Goal: Task Accomplishment & Management: Use online tool/utility

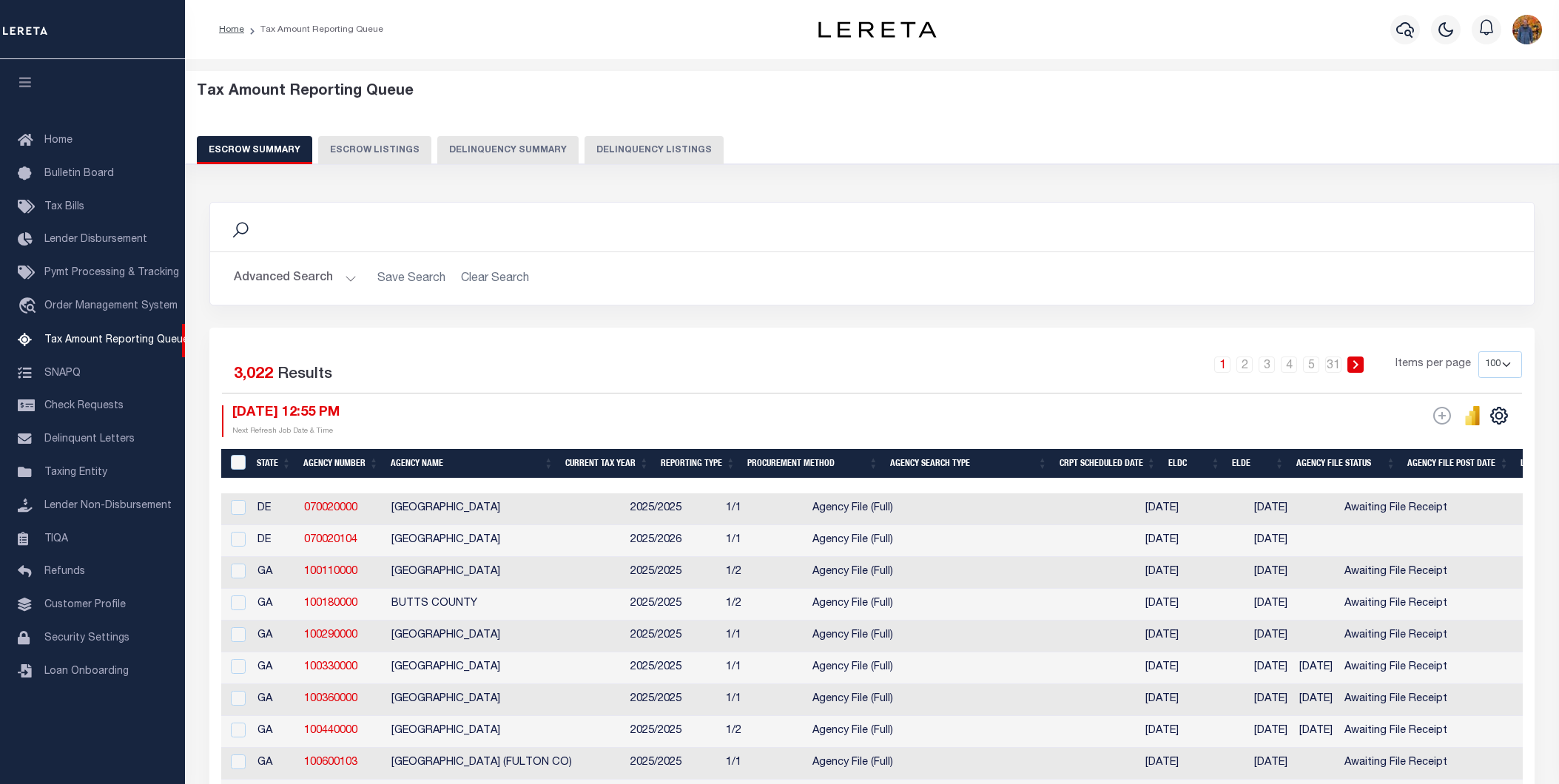
select select
select select "100"
click at [293, 271] on button "Advanced Search" at bounding box center [296, 279] width 123 height 29
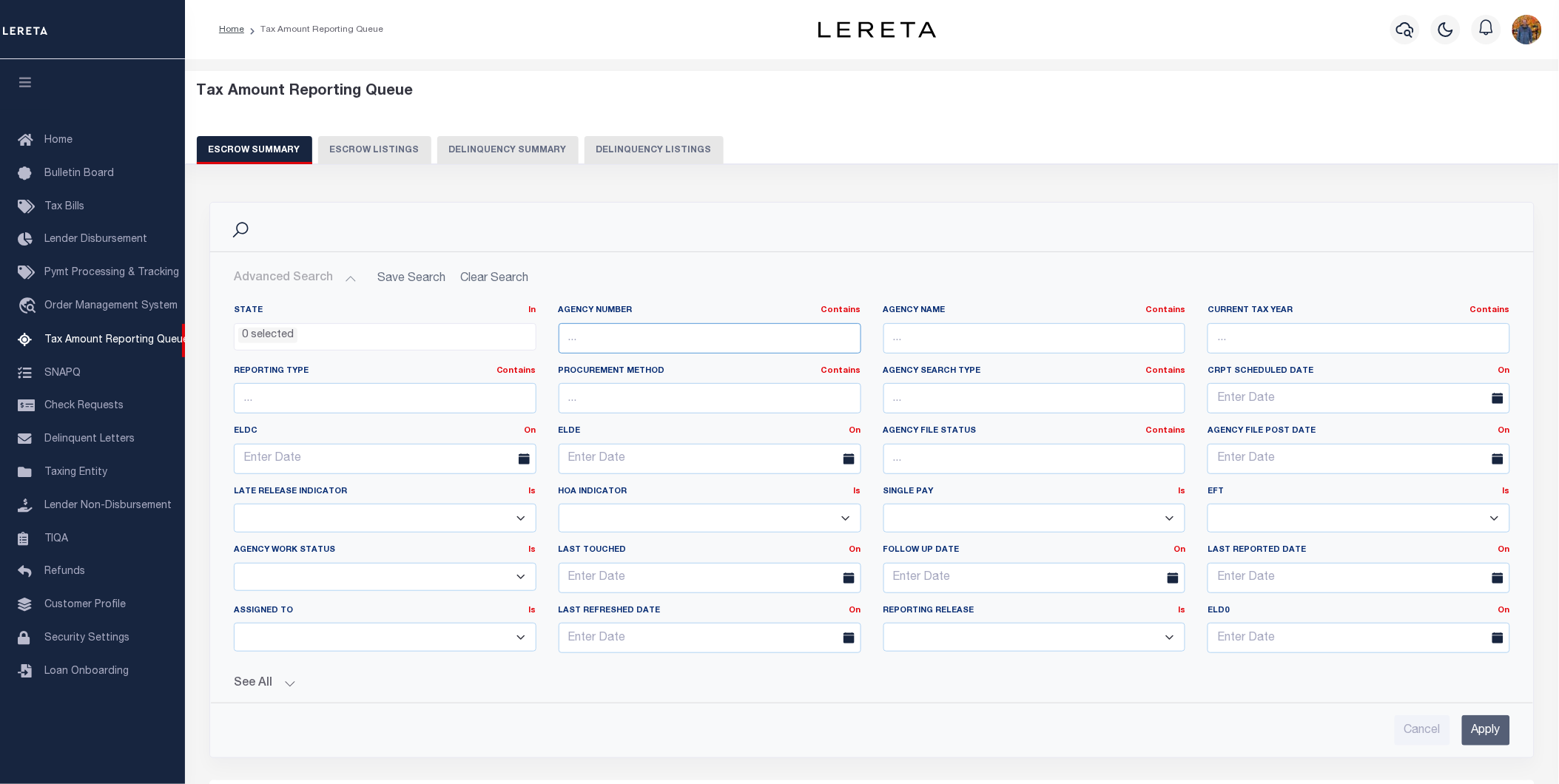
click at [573, 349] on input "text" at bounding box center [710, 338] width 303 height 30
click at [938, 350] on input "text" at bounding box center [1035, 338] width 303 height 30
type input "RMC"
click at [1469, 727] on input "Apply" at bounding box center [1486, 730] width 48 height 30
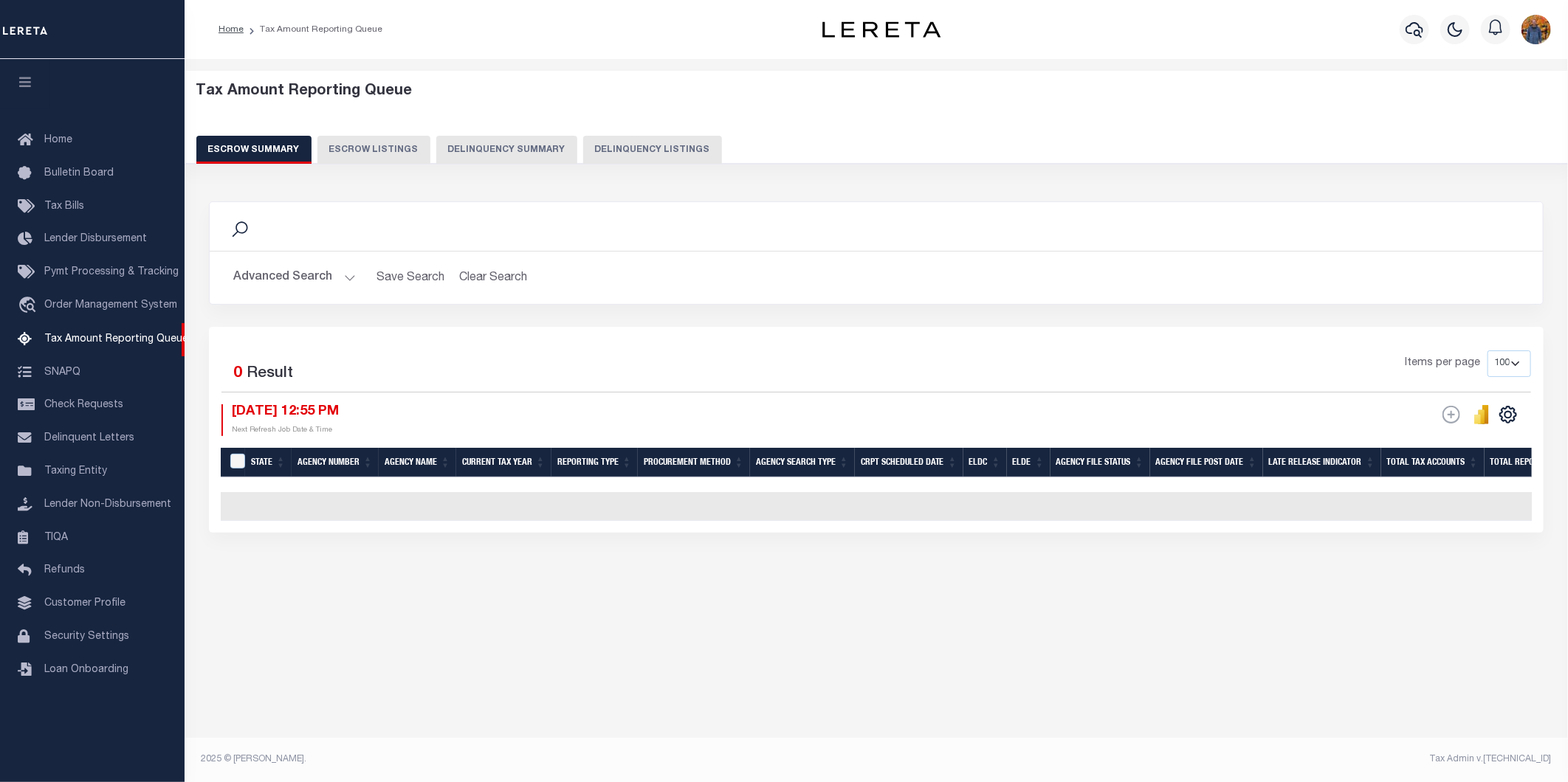
click at [269, 272] on button "Advanced Search" at bounding box center [295, 278] width 122 height 29
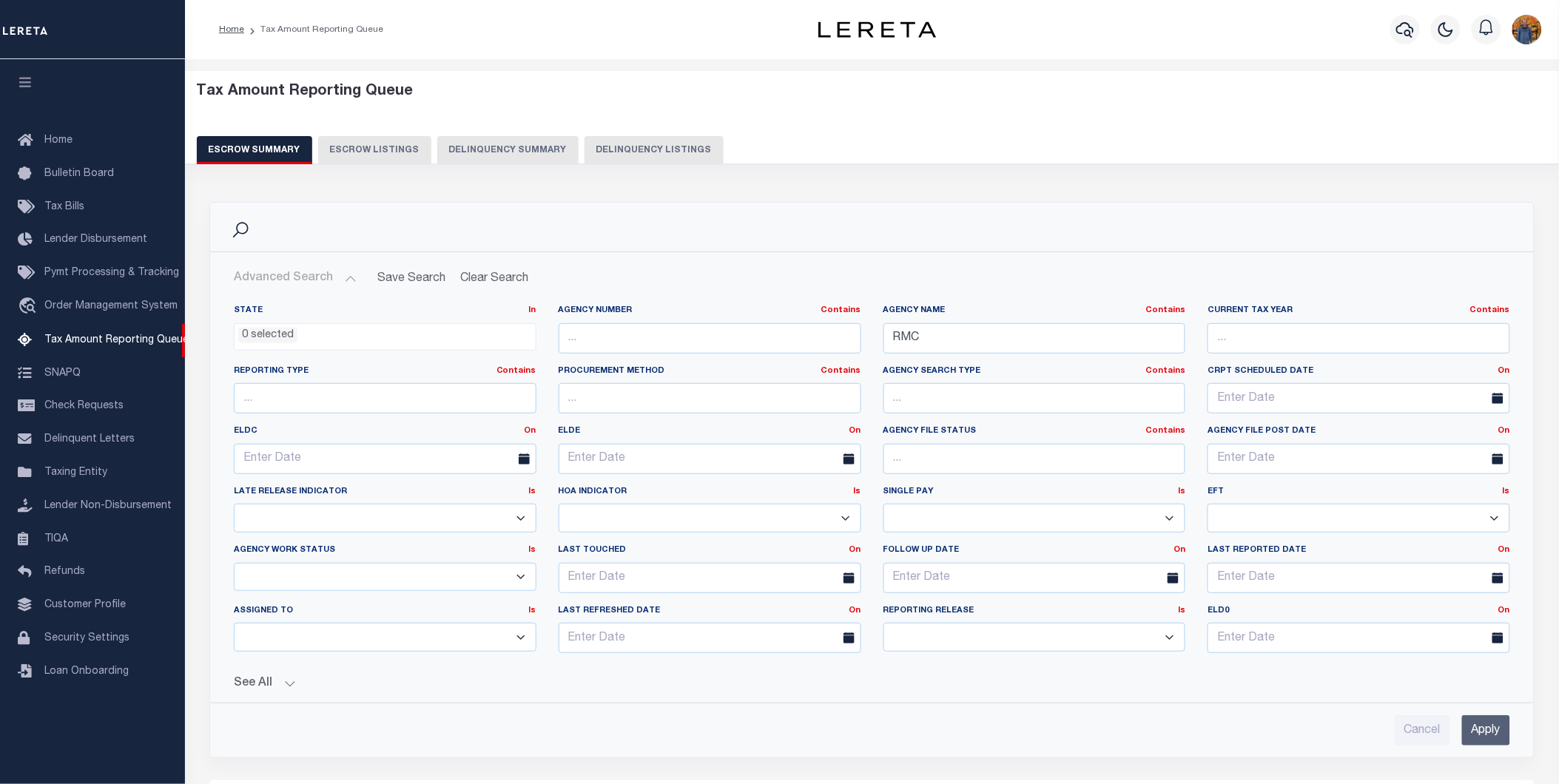
click at [256, 693] on div "State In In AK AL AR AZ CA CO CT DC DE FL GA GU HI IA ID IL IN KS [GEOGRAPHIC_D…" at bounding box center [872, 519] width 1300 height 453
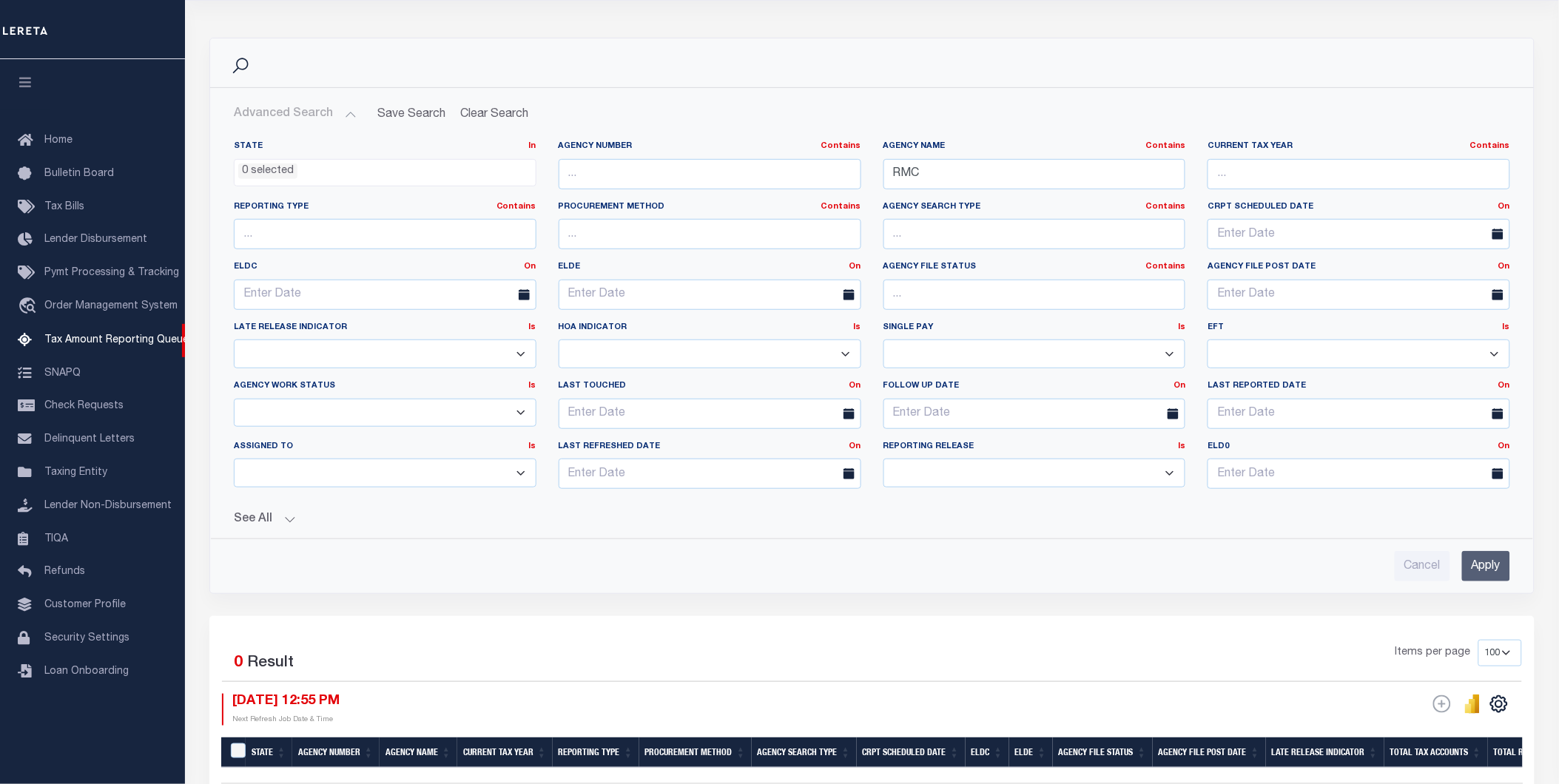
scroll to position [328, 0]
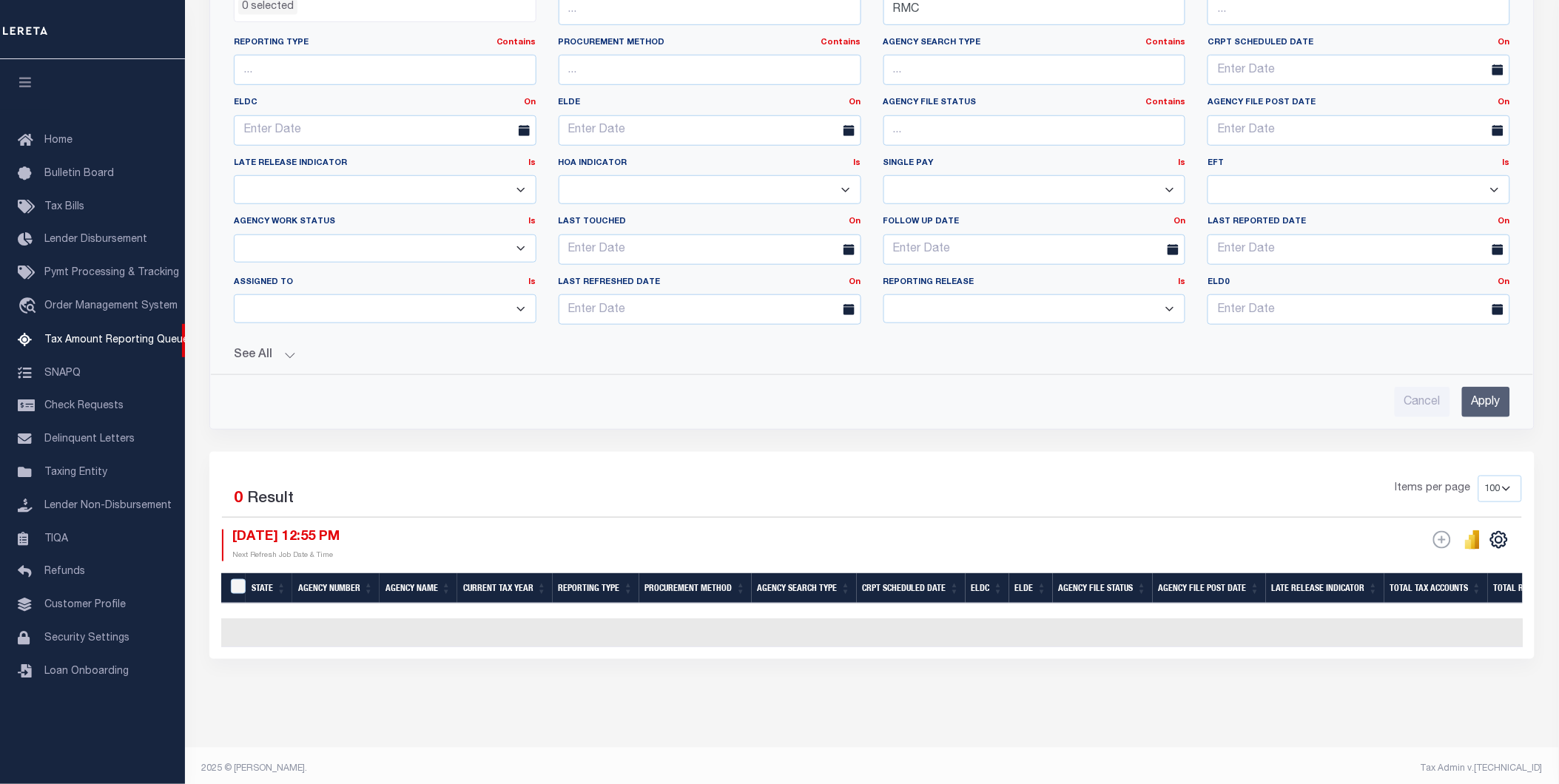
click at [271, 359] on button "See All" at bounding box center [872, 355] width 1276 height 14
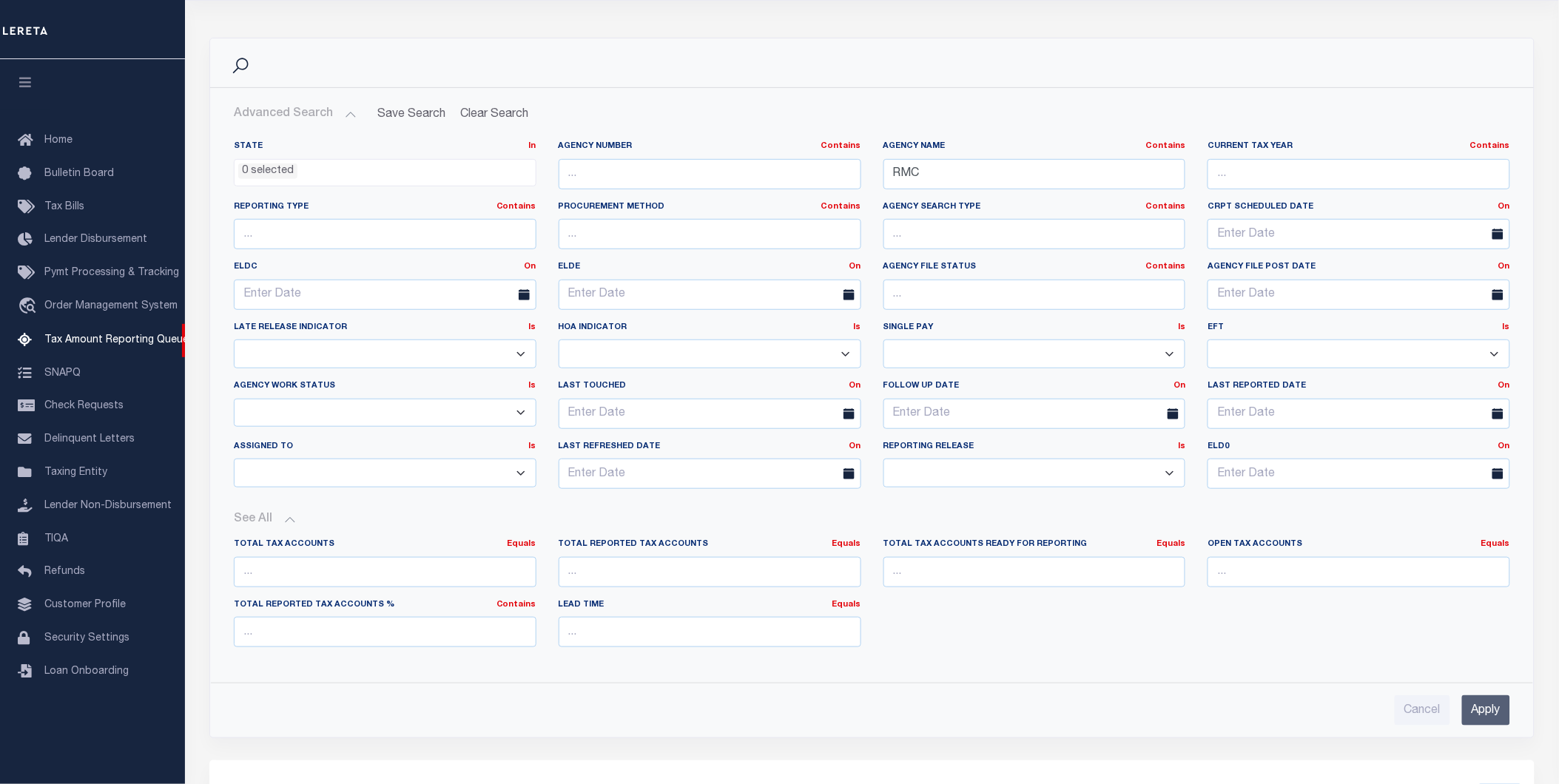
scroll to position [82, 0]
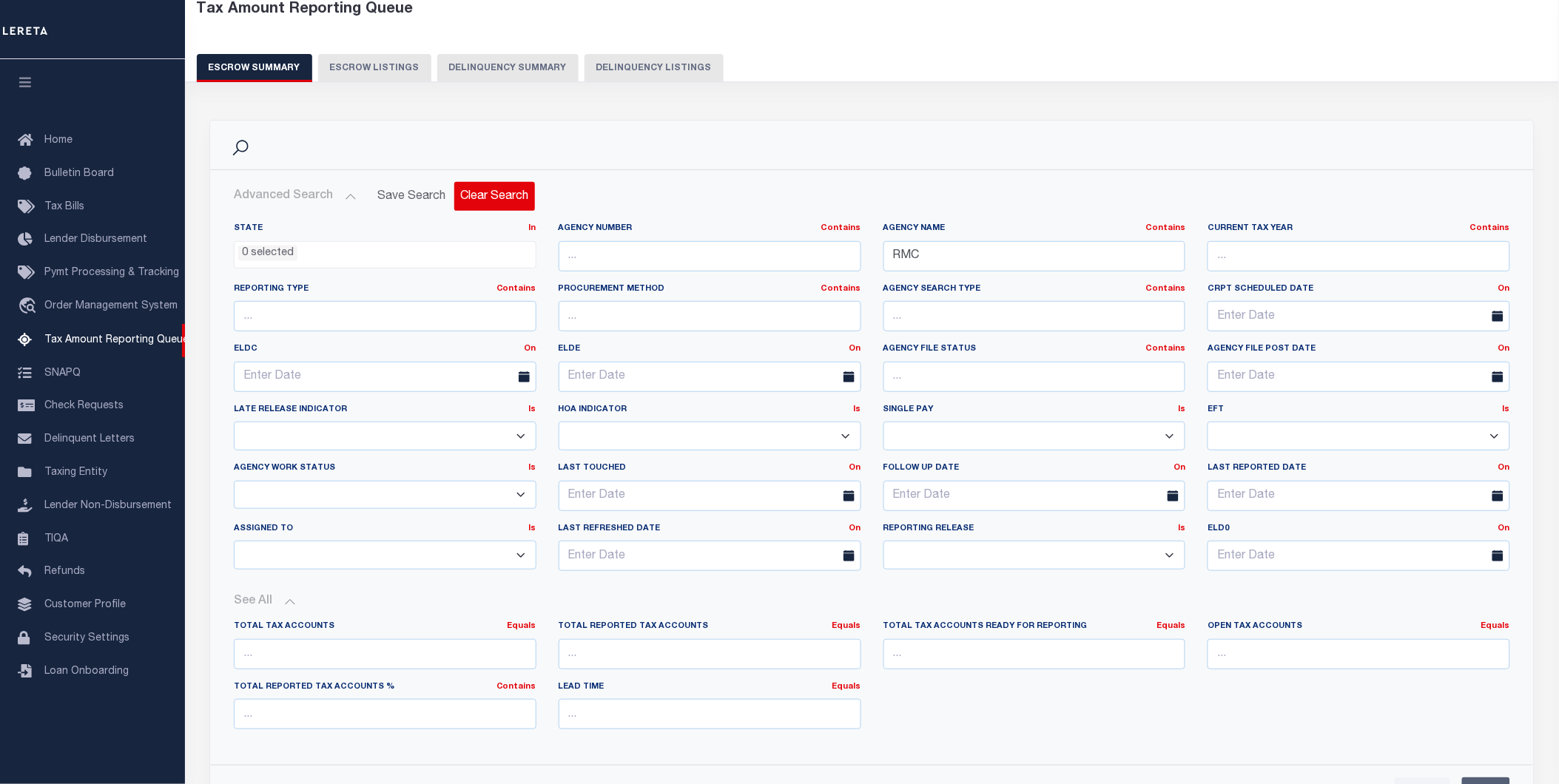
click at [478, 197] on button "Clear Search" at bounding box center [495, 197] width 81 height 29
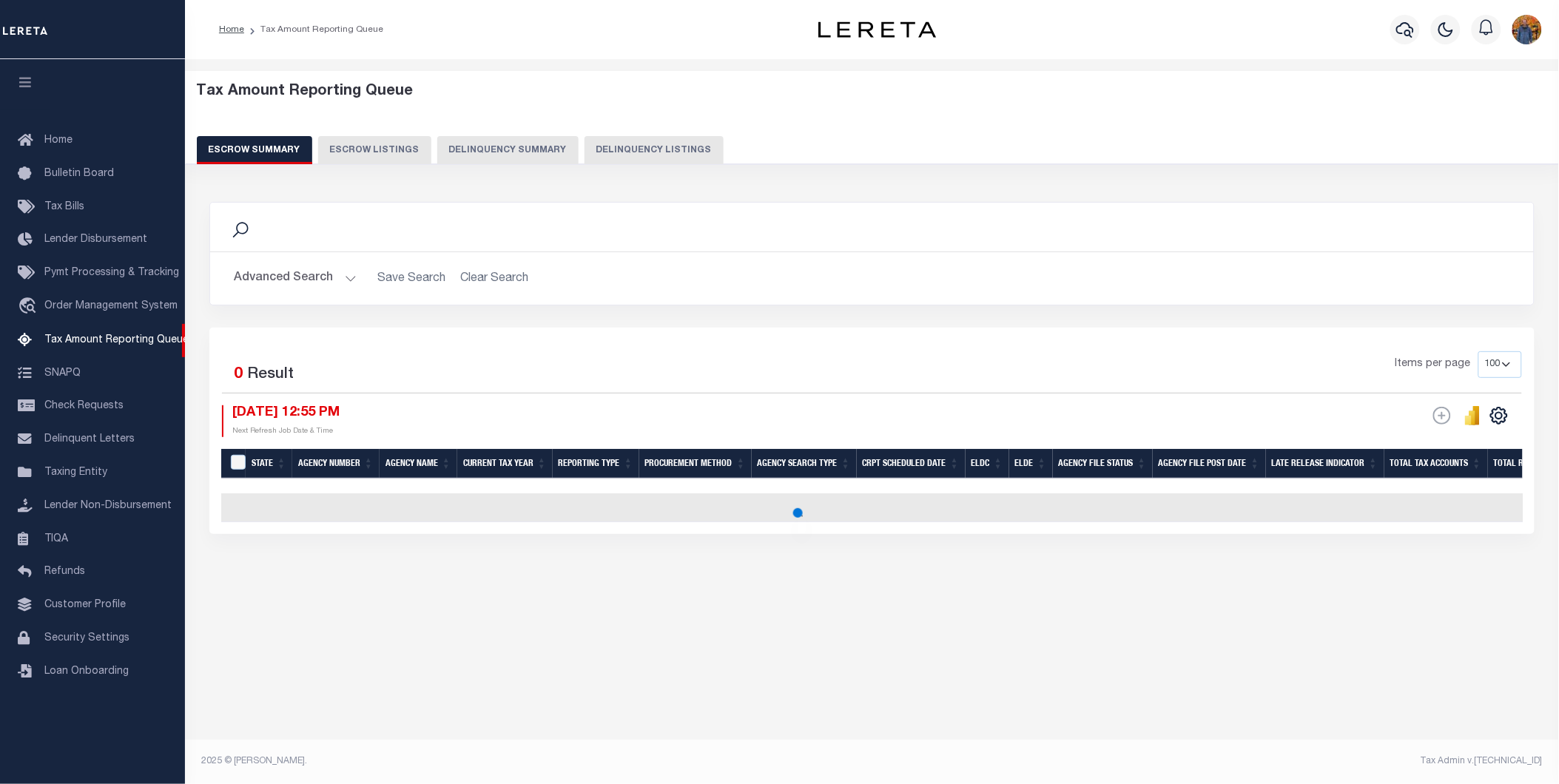
scroll to position [0, 0]
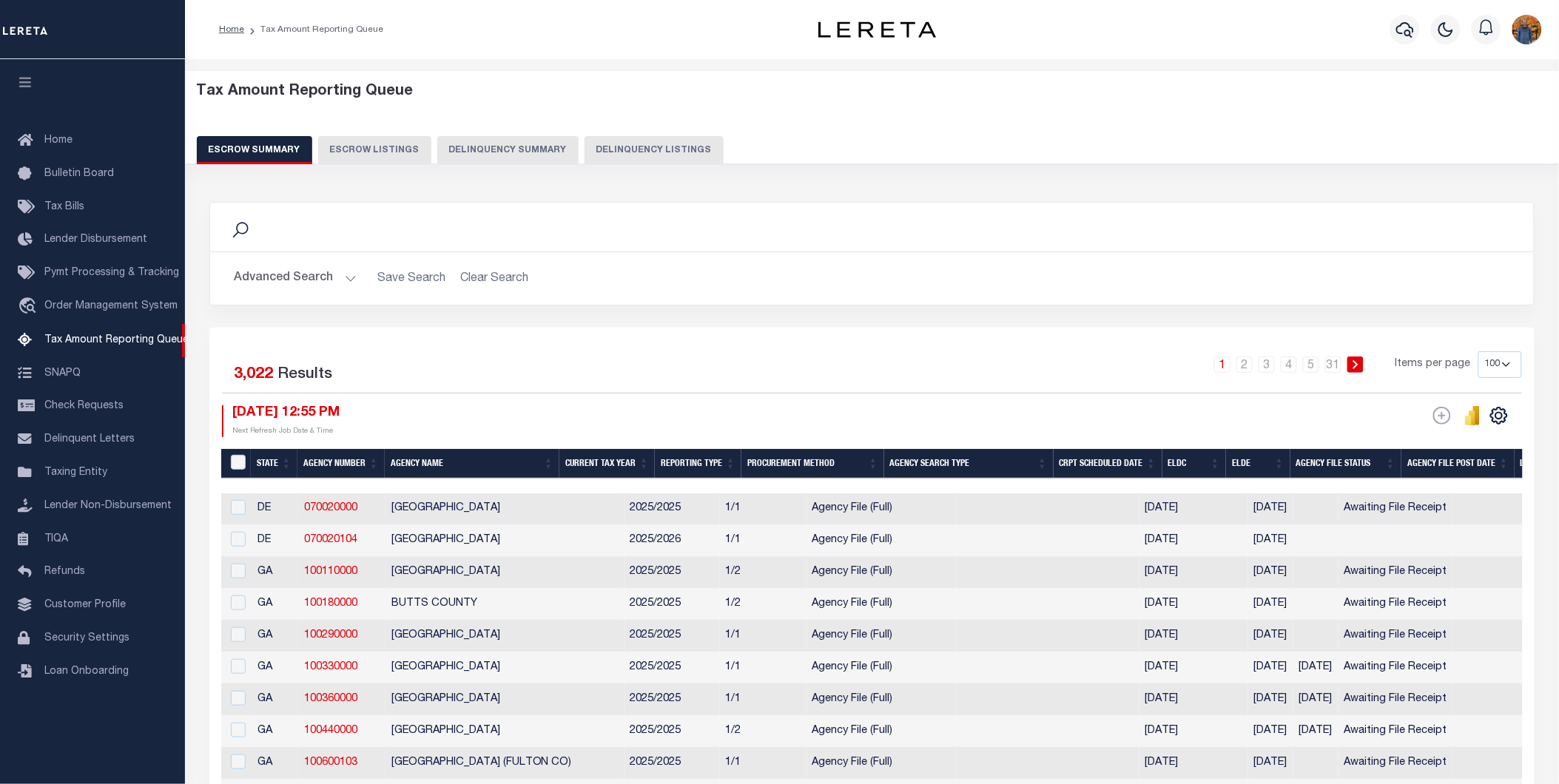
click at [330, 276] on button "Advanced Search" at bounding box center [296, 279] width 123 height 29
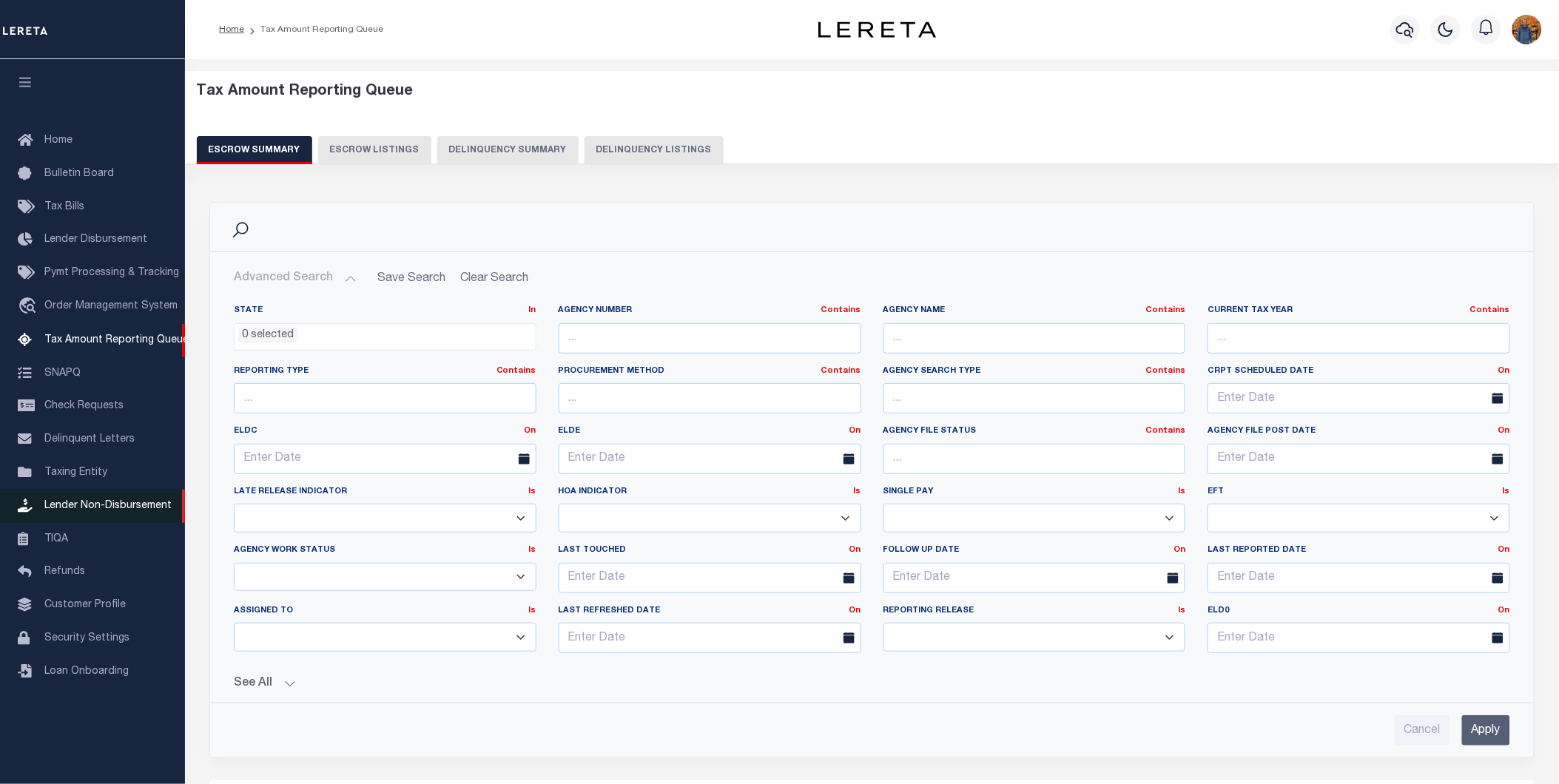
click at [80, 508] on span "Lender Non-Disbursement" at bounding box center [108, 506] width 127 height 10
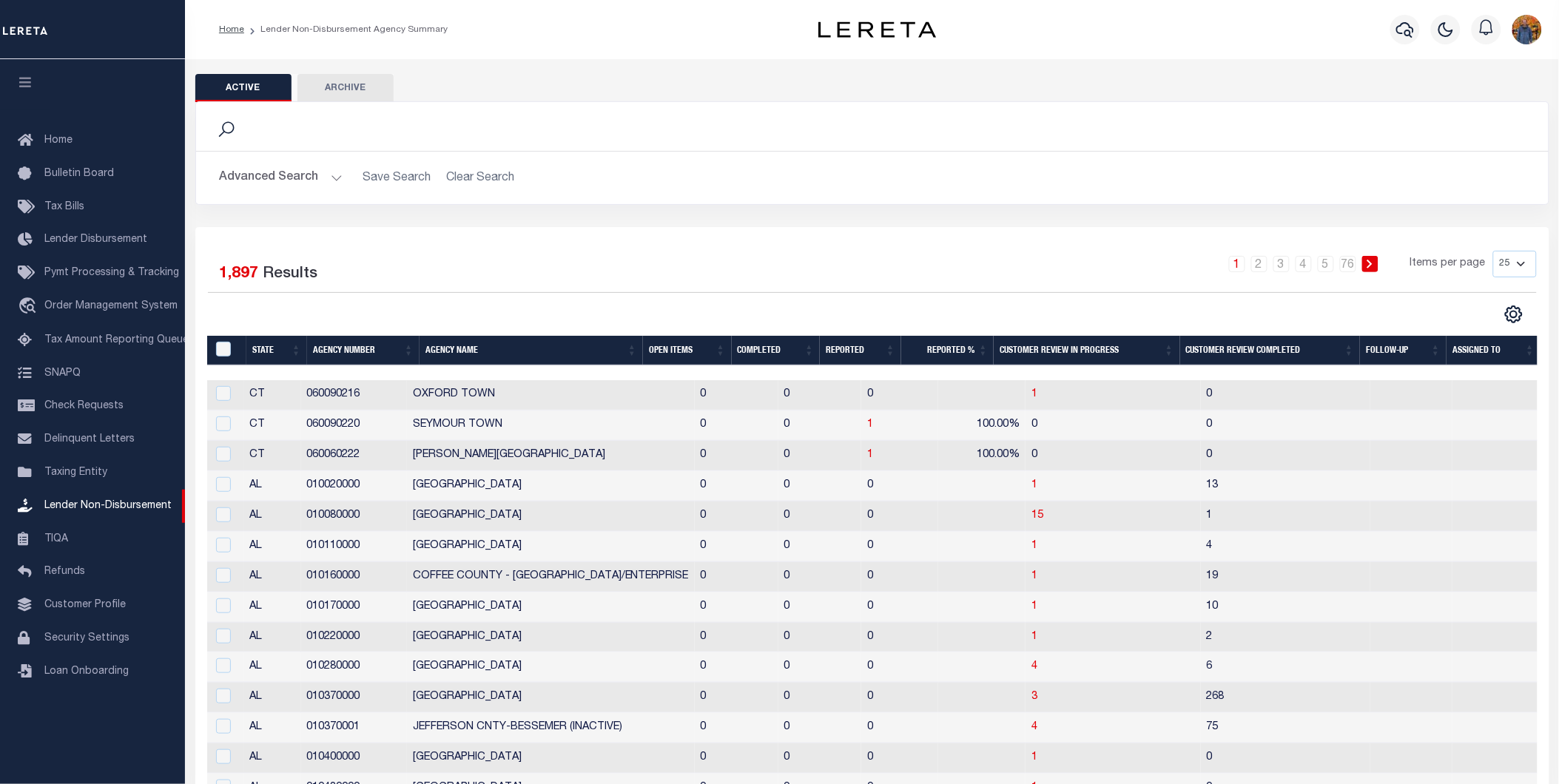
click at [289, 166] on button "Advanced Search" at bounding box center [281, 178] width 123 height 29
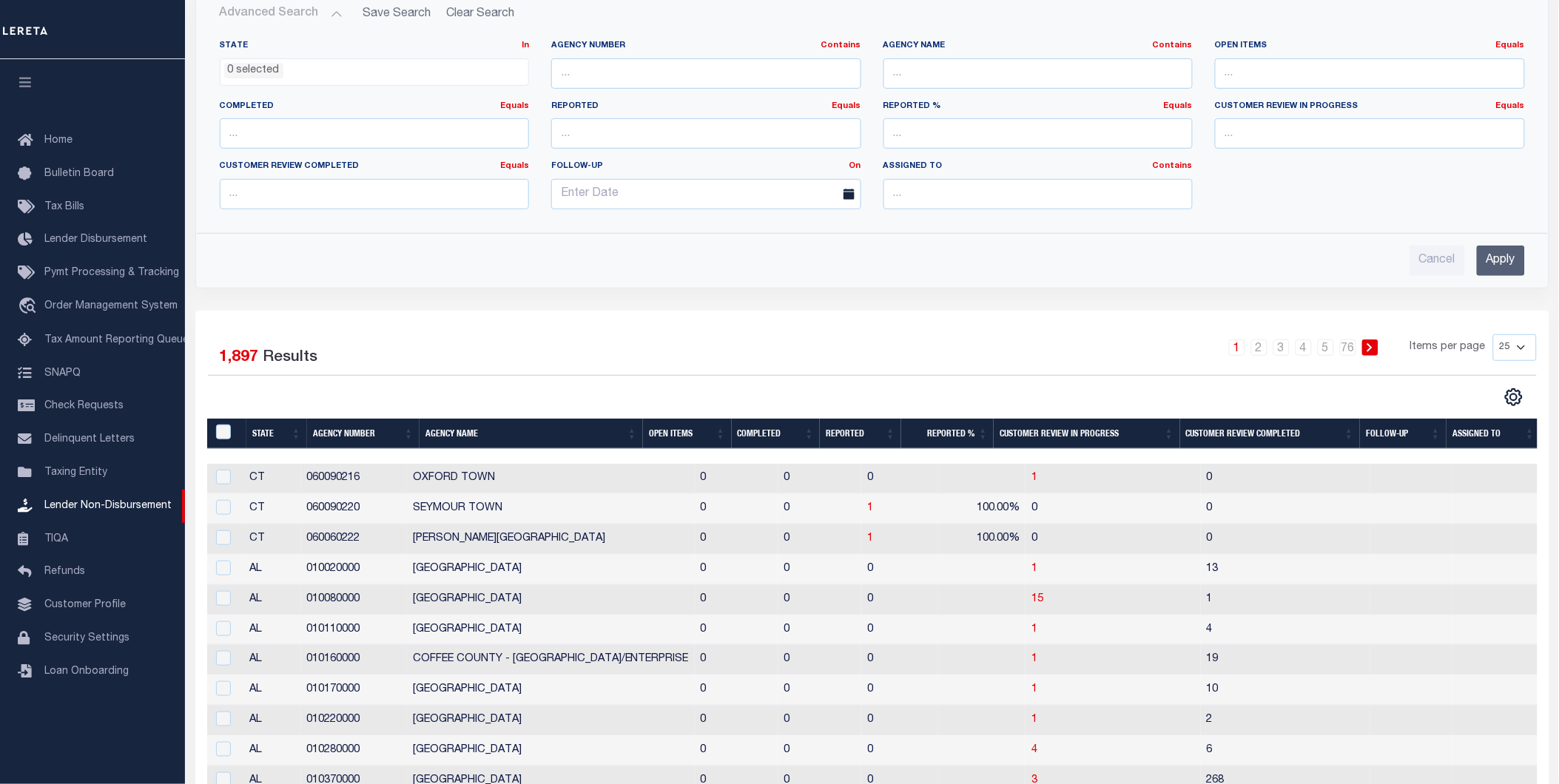
scroll to position [0, 3]
drag, startPoint x: 468, startPoint y: 464, endPoint x: 1060, endPoint y: 445, distance: 592.3
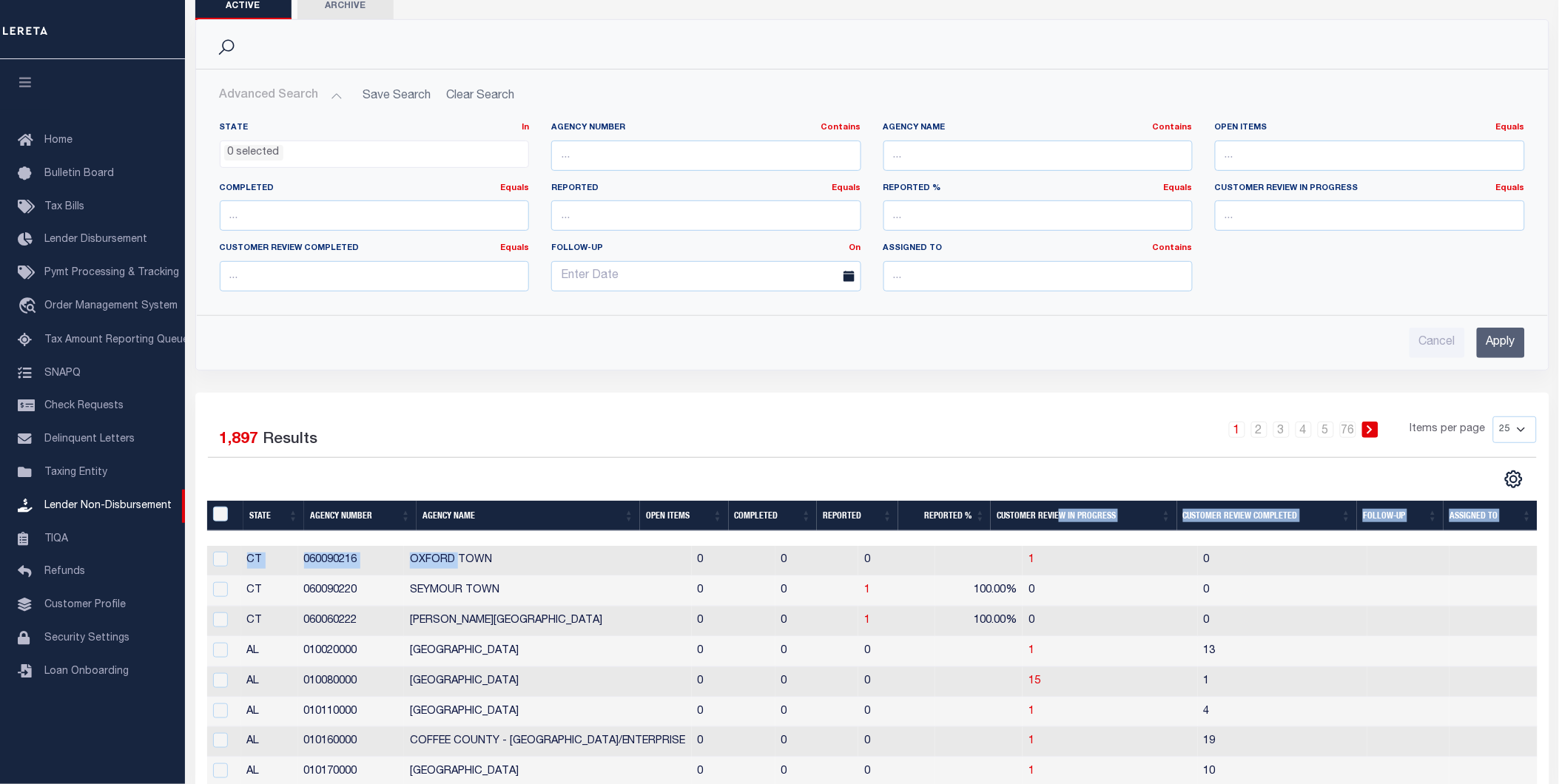
scroll to position [0, 0]
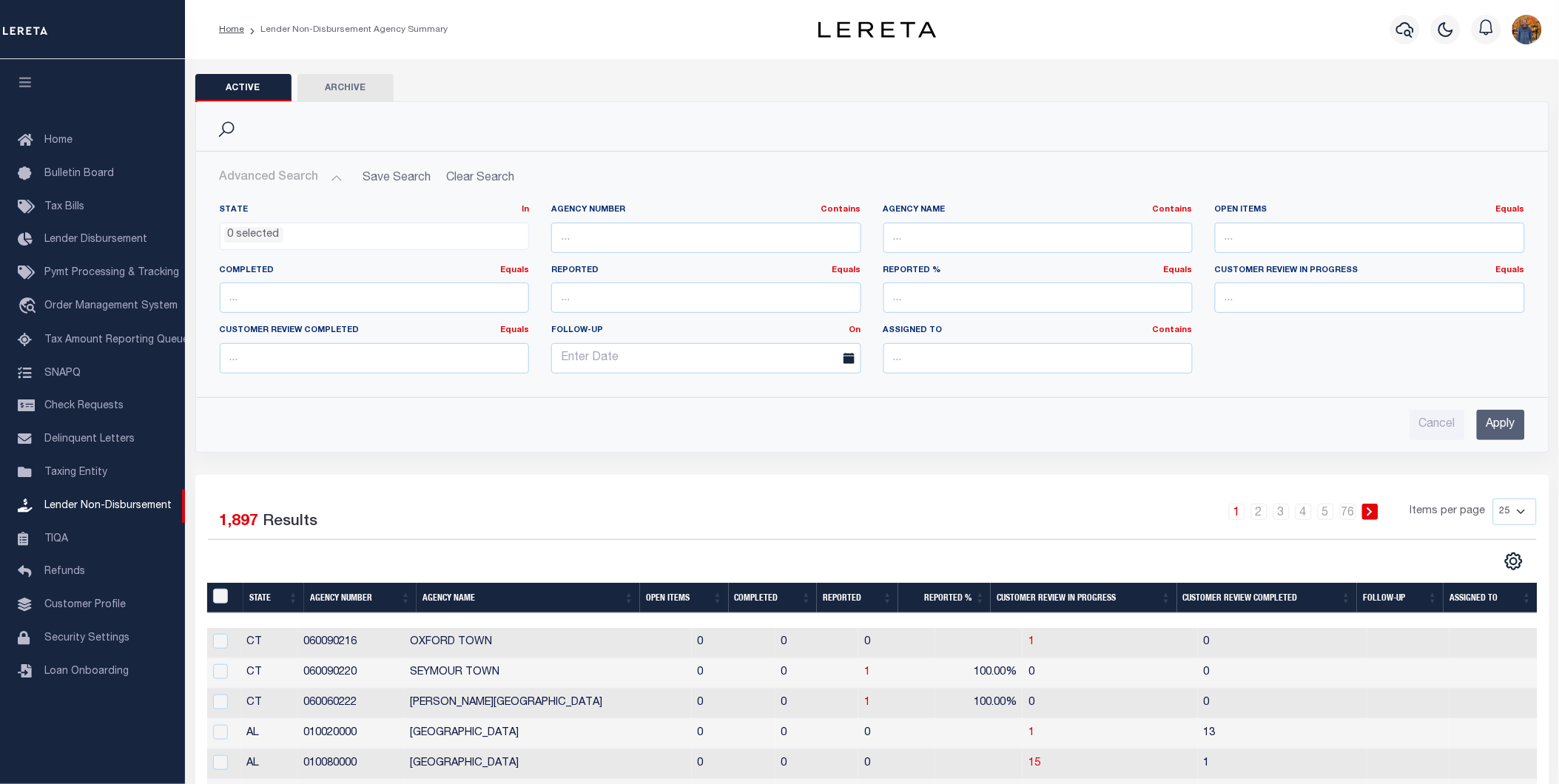
click at [543, 664] on td "SEYMOUR TOWN" at bounding box center [548, 673] width 288 height 30
checkbox input "true"
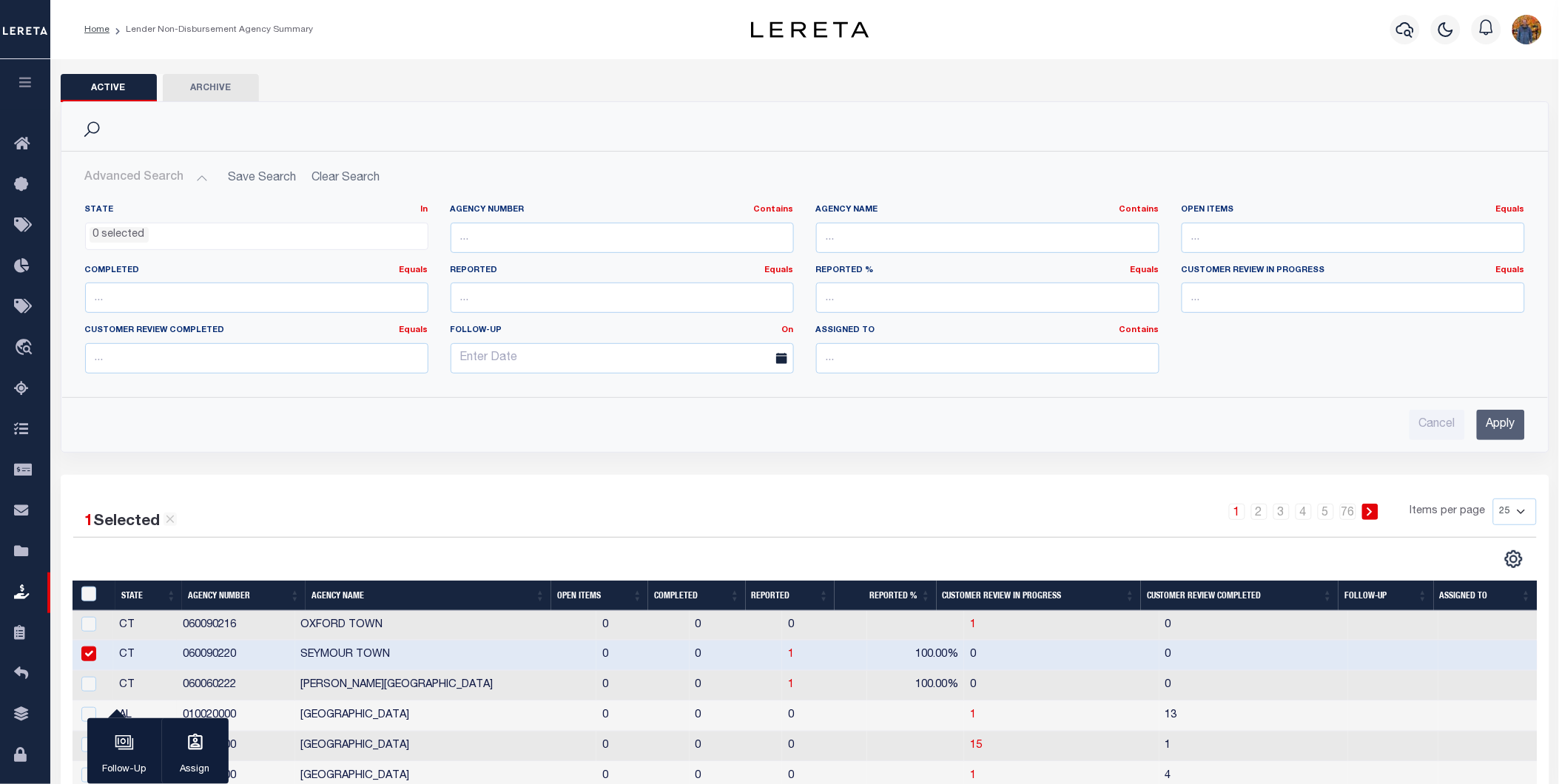
click at [45, 76] on button "button" at bounding box center [25, 84] width 50 height 50
